Goal: Task Accomplishment & Management: Complete application form

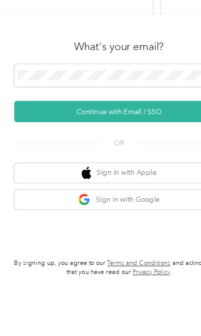
click at [127, 186] on button "Continue with Email / SSO" at bounding box center [100, 195] width 177 height 18
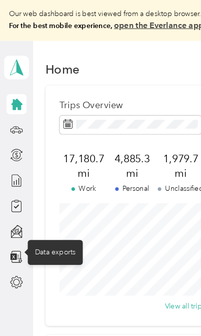
click at [15, 216] on icon at bounding box center [14, 217] width 11 height 11
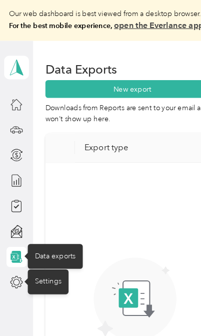
click at [41, 240] on div "Settings" at bounding box center [41, 238] width 35 height 21
click at [38, 233] on div "Settings" at bounding box center [41, 238] width 35 height 21
click at [32, 237] on div "Settings" at bounding box center [41, 238] width 35 height 21
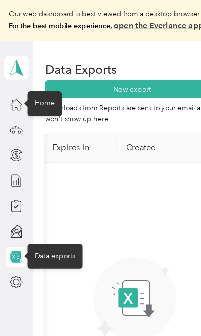
click at [33, 87] on div "Home" at bounding box center [38, 87] width 29 height 21
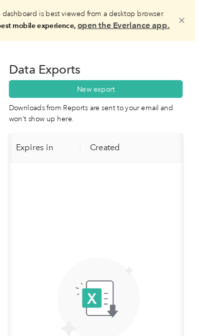
click at [181, 12] on span at bounding box center [185, 18] width 8 height 20
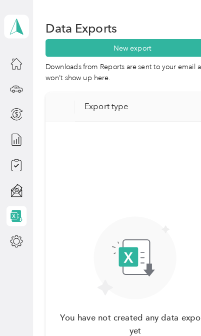
scroll to position [0, 0]
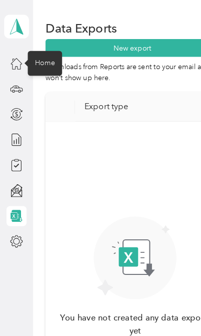
click at [43, 55] on div "Home" at bounding box center [38, 53] width 29 height 21
click at [36, 58] on div "Home" at bounding box center [38, 53] width 29 height 21
click at [12, 58] on icon at bounding box center [14, 53] width 11 height 11
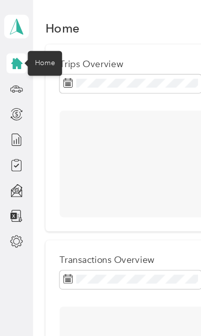
click at [22, 28] on span at bounding box center [14, 23] width 21 height 20
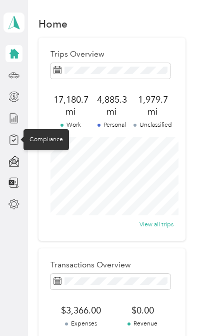
click at [52, 129] on div "Compliance" at bounding box center [47, 139] width 46 height 21
click at [13, 139] on icon at bounding box center [14, 140] width 5 height 3
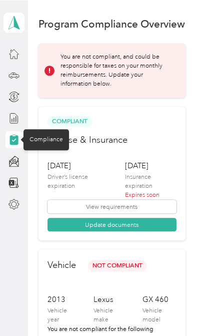
scroll to position [11, 0]
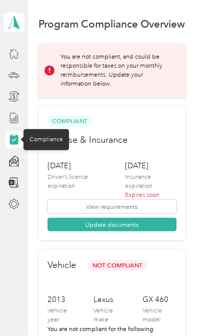
click at [90, 220] on button "Update documents" at bounding box center [112, 225] width 129 height 14
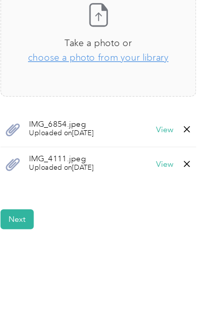
click at [39, 242] on button "Next" at bounding box center [51, 249] width 25 height 15
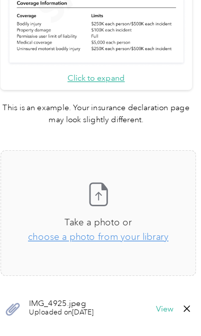
scroll to position [492, 0]
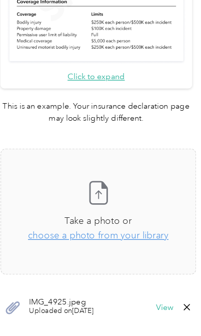
click at [110, 184] on div "Take a photo or choose a photo from your library Drag and drop your file here, …" at bounding box center [112, 159] width 130 height 78
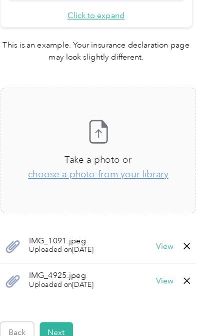
scroll to position [537, 0]
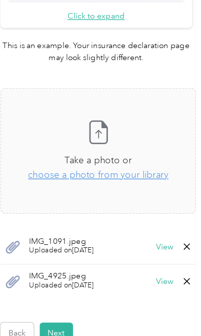
click at [68, 246] on button "Next" at bounding box center [80, 250] width 25 height 15
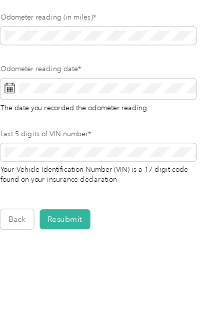
scroll to position [31, 0]
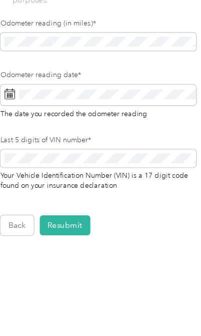
click at [68, 242] on button "Resubmit" at bounding box center [87, 249] width 38 height 15
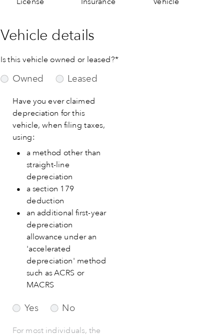
scroll to position [11, 0]
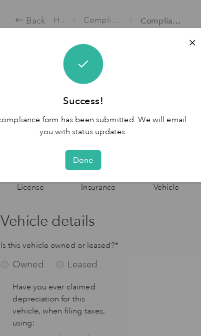
click at [87, 124] on button "Done" at bounding box center [100, 120] width 27 height 15
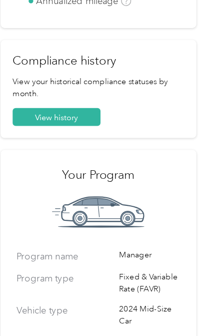
scroll to position [696, 0]
